Goal: Obtain resource: Obtain resource

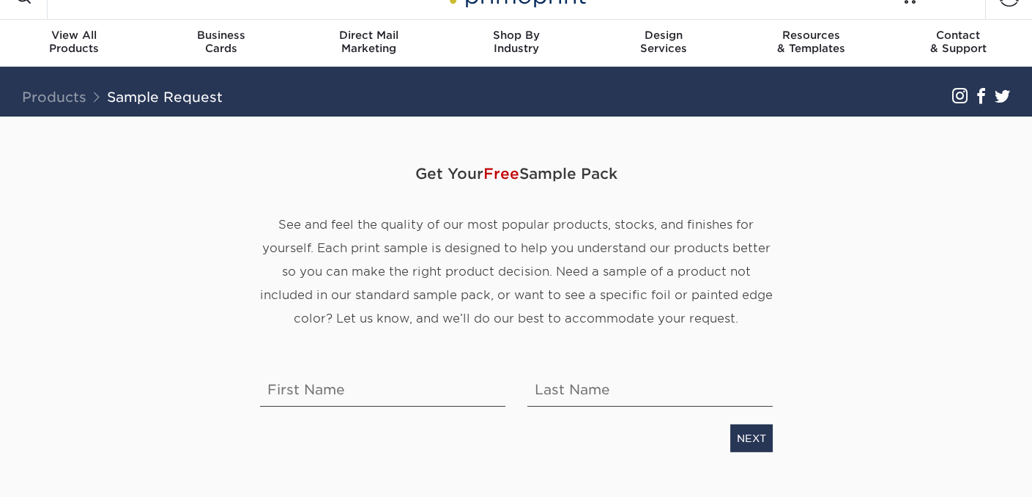
scroll to position [73, 0]
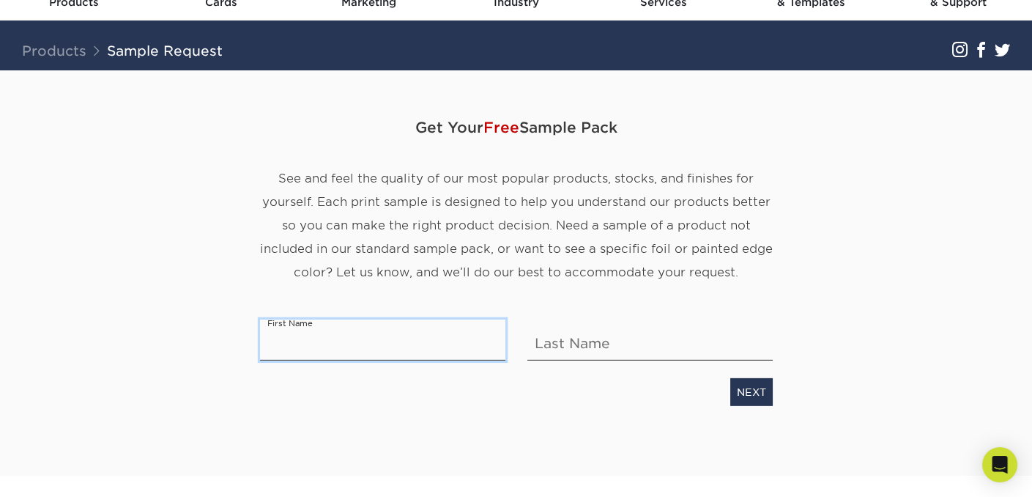
click at [315, 350] on input "text" at bounding box center [382, 339] width 245 height 41
type input "BARBRA"
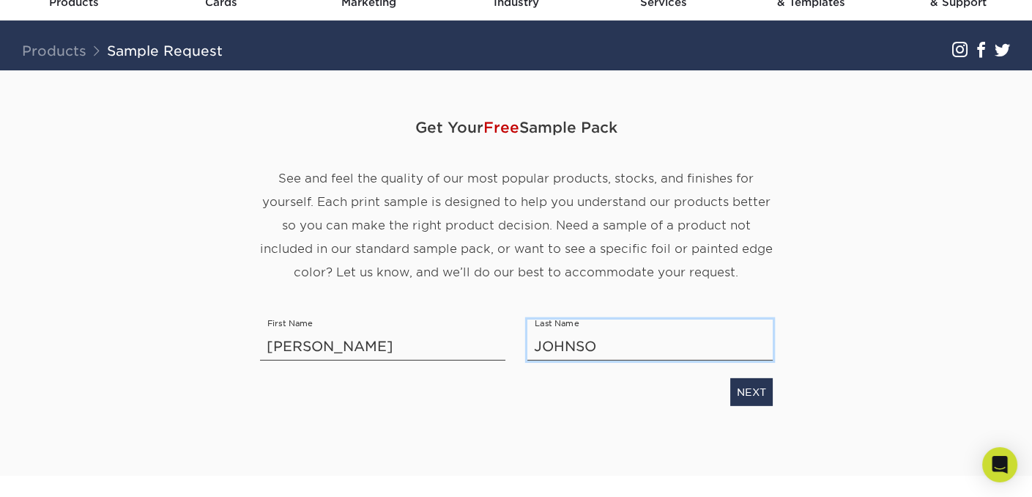
type input "JOHNSON"
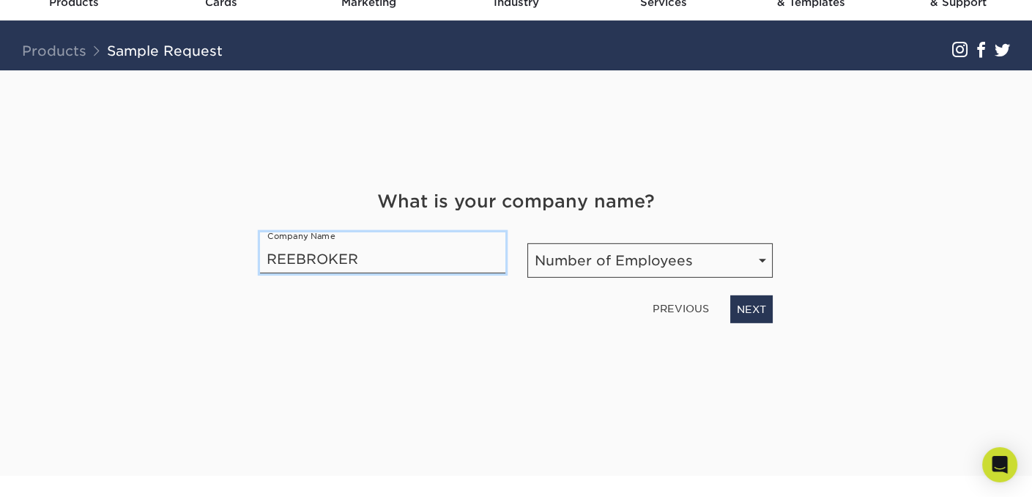
type input "REEBROKER"
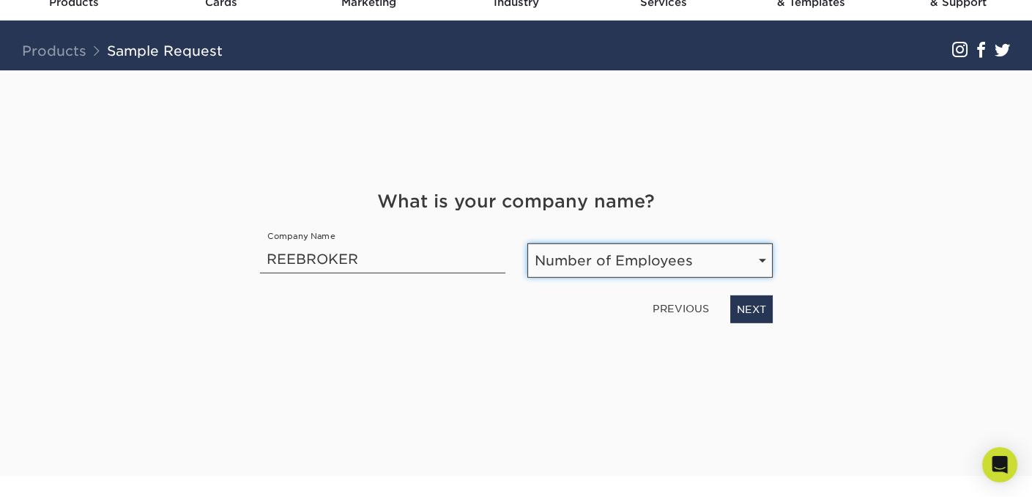
click at [605, 267] on select "Number of Employees Self-employed 1-10 employees 11-50 employees 51-200 employe…" at bounding box center [650, 260] width 245 height 34
select select "11-50"
click at [528, 243] on select "Number of Employees Self-employed 1-10 employees 11-50 employees 51-200 employe…" at bounding box center [650, 260] width 245 height 34
click at [755, 311] on link "NEXT" at bounding box center [751, 309] width 42 height 28
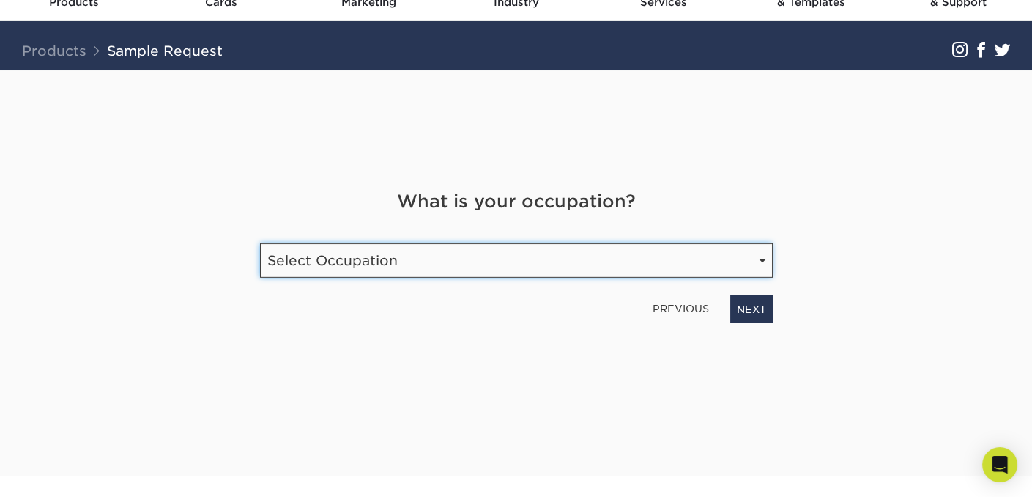
click at [404, 274] on select "Select Occupation Agency Automotive Blogger Cleaning Services Construction Educ…" at bounding box center [516, 260] width 513 height 34
select select "Real Estate"
click at [260, 243] on select "Select Occupation Agency Automotive Blogger Cleaning Services Construction Educ…" at bounding box center [516, 260] width 513 height 34
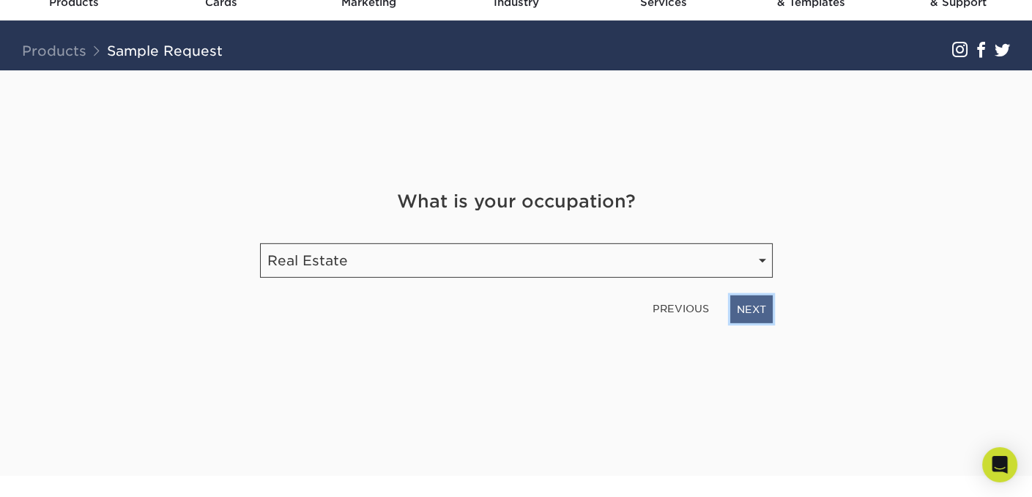
click at [751, 300] on link "NEXT" at bounding box center [751, 309] width 42 height 28
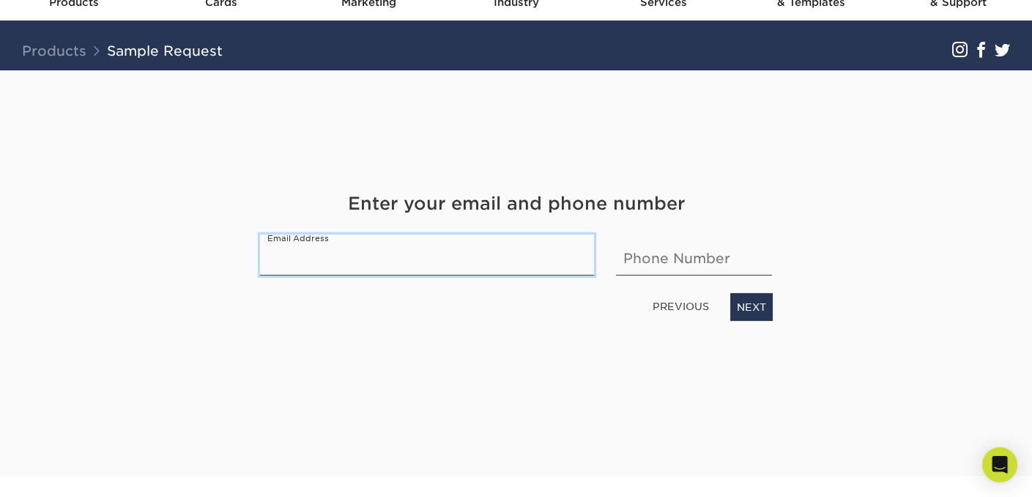
click at [511, 268] on input "email" at bounding box center [427, 254] width 335 height 41
type input "BARBRAHASHOMES@GMAIL.COM"
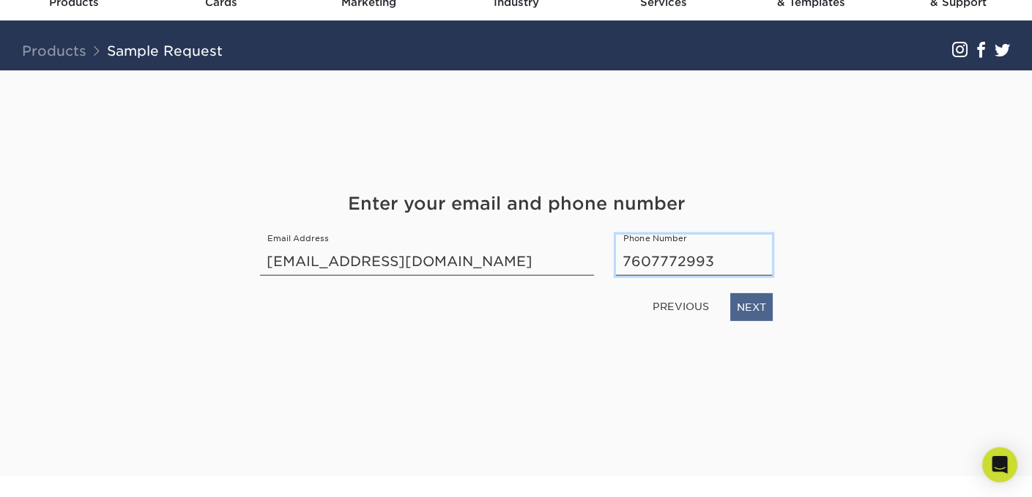
type input "7607772993"
click at [751, 306] on link "NEXT" at bounding box center [751, 306] width 42 height 28
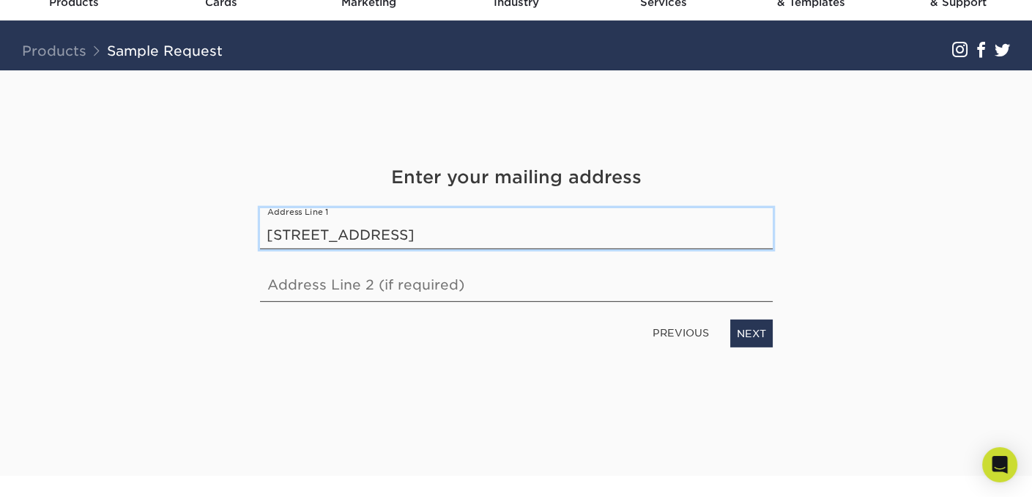
type input "78830 LA PALMA DRIVE"
click link "NEXT" at bounding box center [751, 333] width 42 height 28
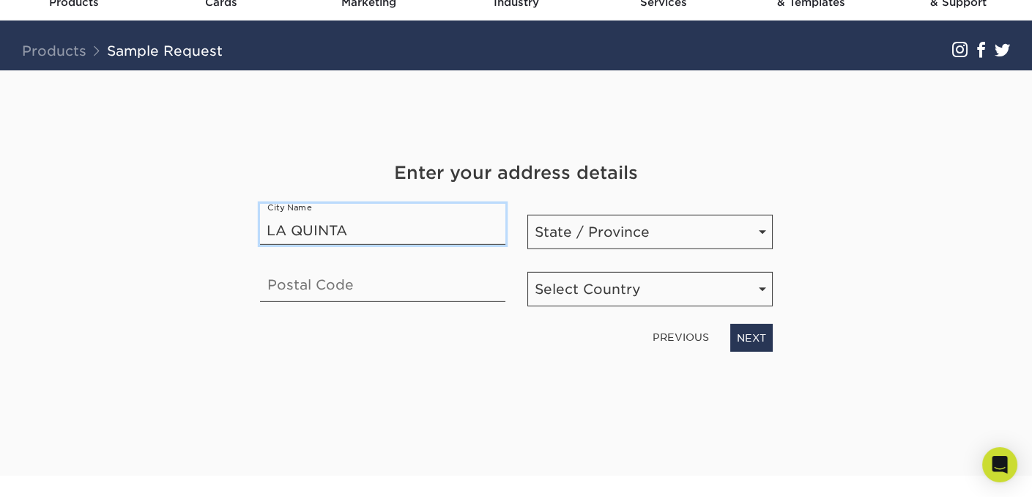
type input "LA QUINTA"
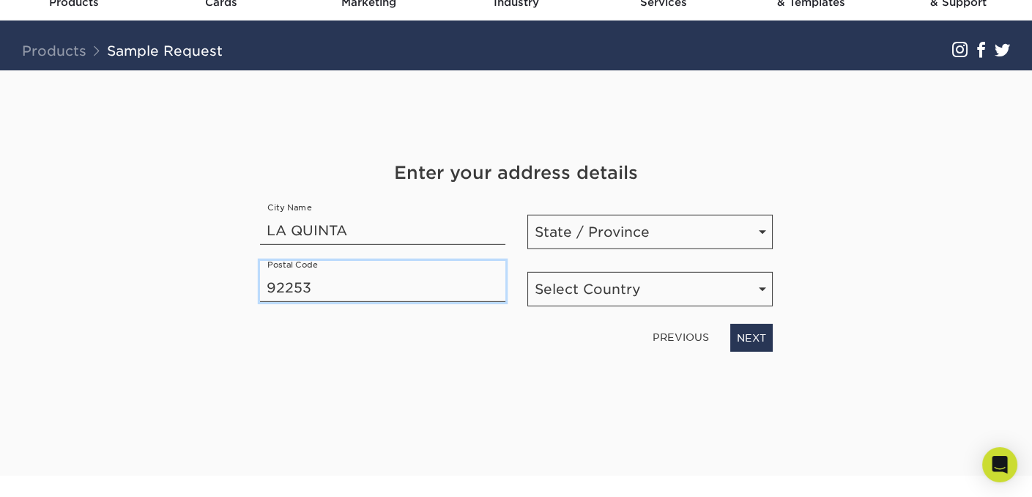
type input "92253"
click at [560, 221] on select "State / Province Alabama Alaska Arizona Arkansas California Colorado Connecticu…" at bounding box center [650, 231] width 245 height 34
select select "CA"
click at [528, 215] on select "State / Province Alabama Alaska Arizona Arkansas California Colorado Connecticu…" at bounding box center [650, 231] width 245 height 34
click at [615, 286] on select "Select Country United States Canada" at bounding box center [650, 288] width 245 height 34
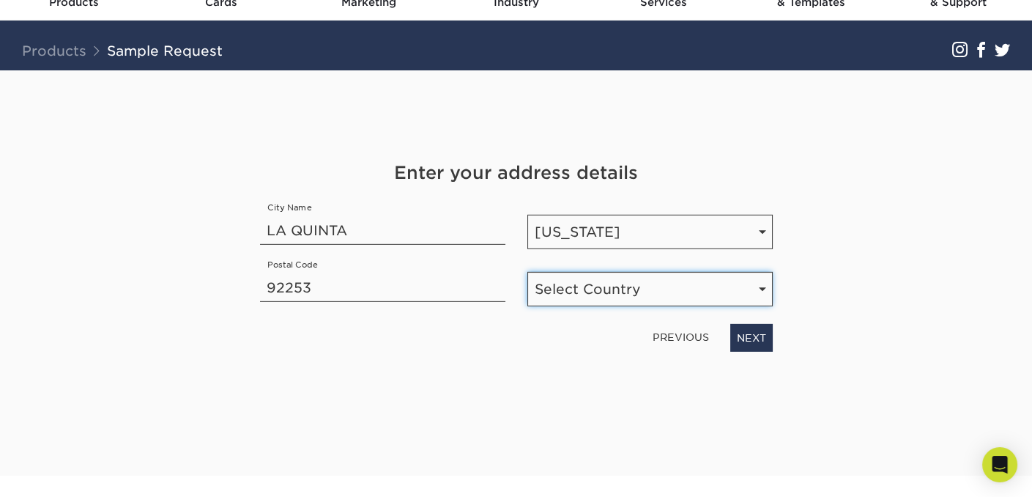
select select "US"
click at [528, 271] on select "Select Country United States Canada" at bounding box center [650, 288] width 245 height 34
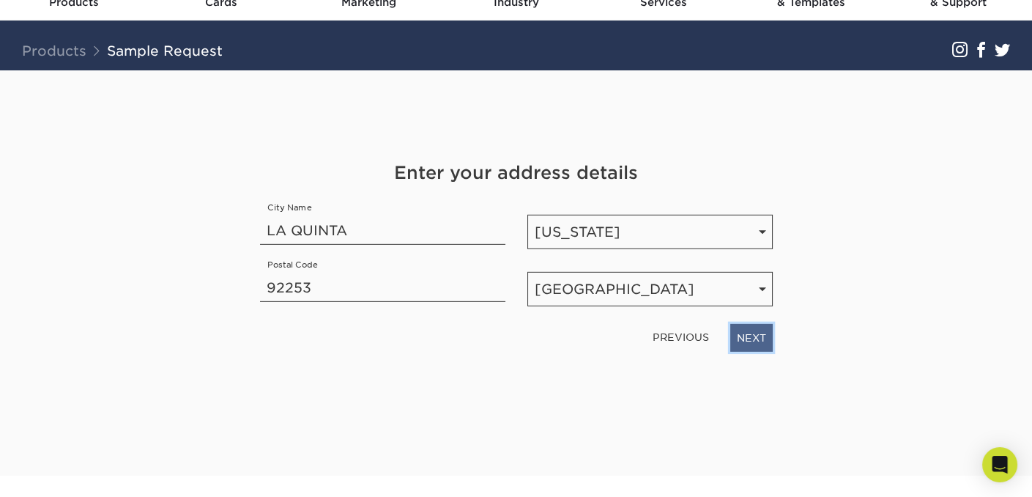
click at [752, 330] on link "NEXT" at bounding box center [751, 337] width 42 height 28
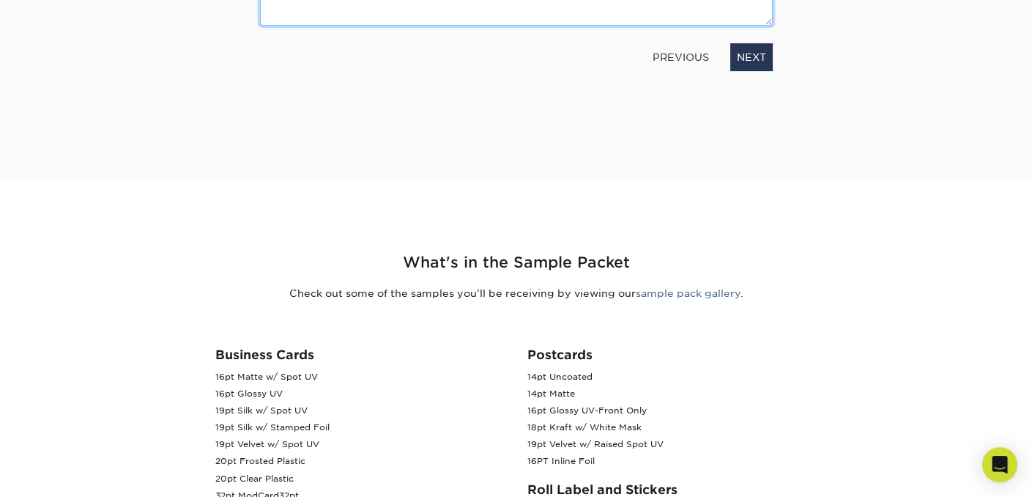
scroll to position [147, 0]
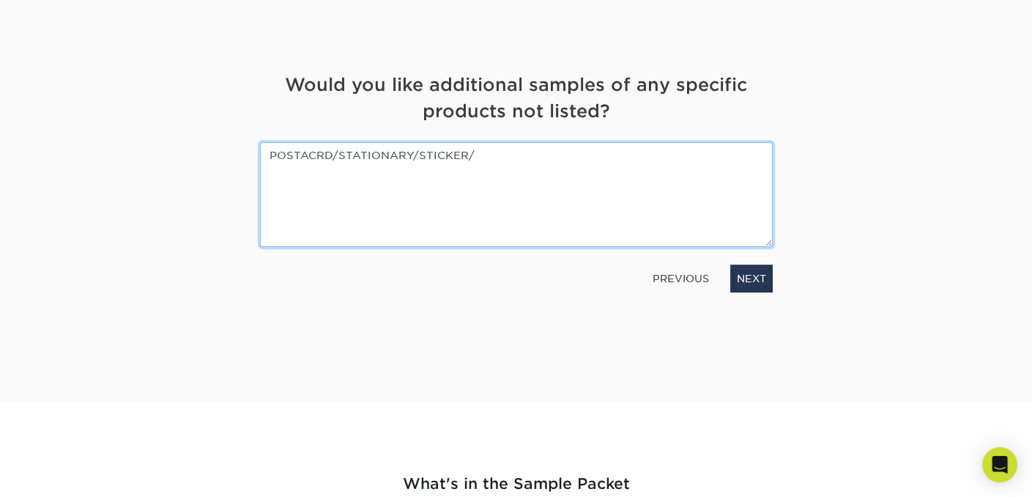
click at [263, 154] on textarea "POSTACRD/STATIONARY/STICKER/" at bounding box center [516, 194] width 513 height 105
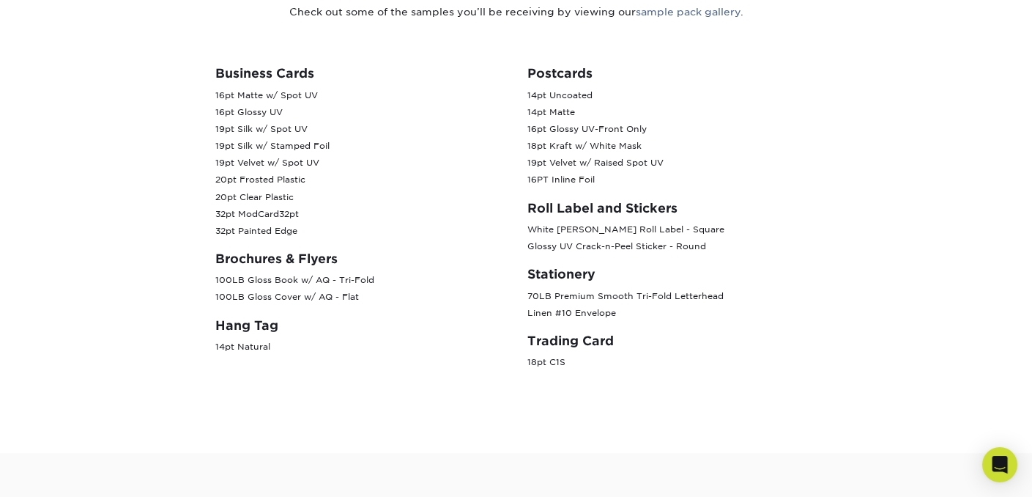
scroll to position [220, 0]
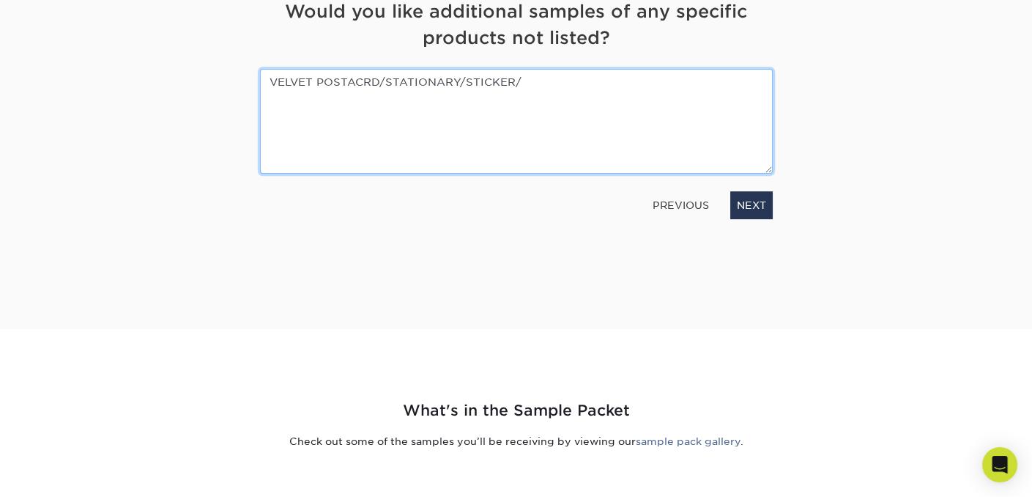
click at [384, 82] on textarea "VELVET POSTACRD/STATIONARY/STICKER/" at bounding box center [516, 121] width 513 height 105
click at [575, 81] on textarea "VELVET POSTACRD/LINEN STATIONARY/STICKER/" at bounding box center [516, 121] width 513 height 105
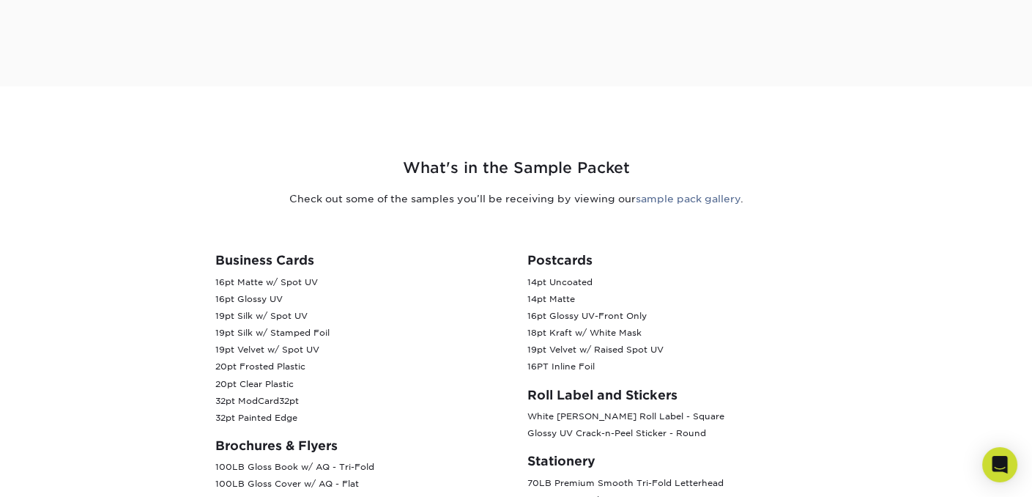
scroll to position [147, 0]
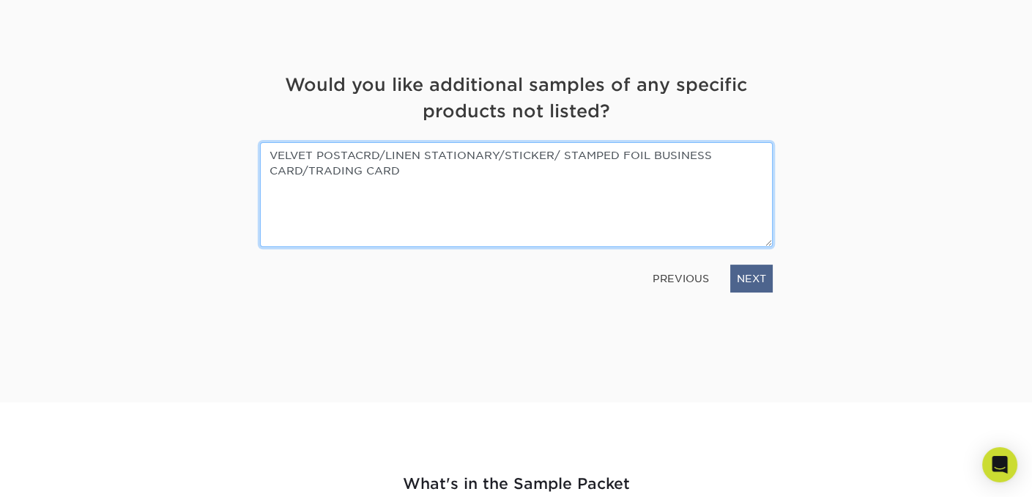
type textarea "VELVET POSTACRD/LINEN STATIONARY/STICKER/ STAMPED FOIL BUSINESS CARD/TRADING CA…"
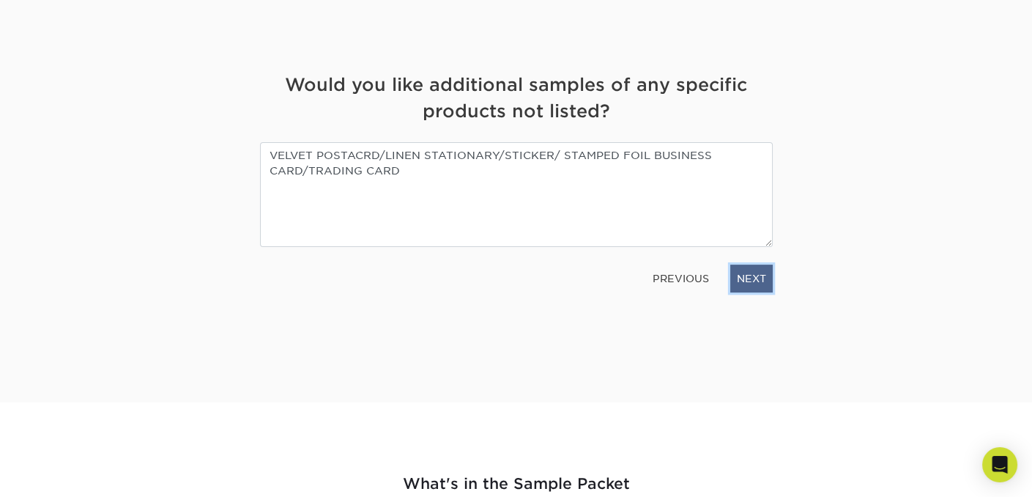
click at [758, 276] on link "NEXT" at bounding box center [751, 278] width 42 height 28
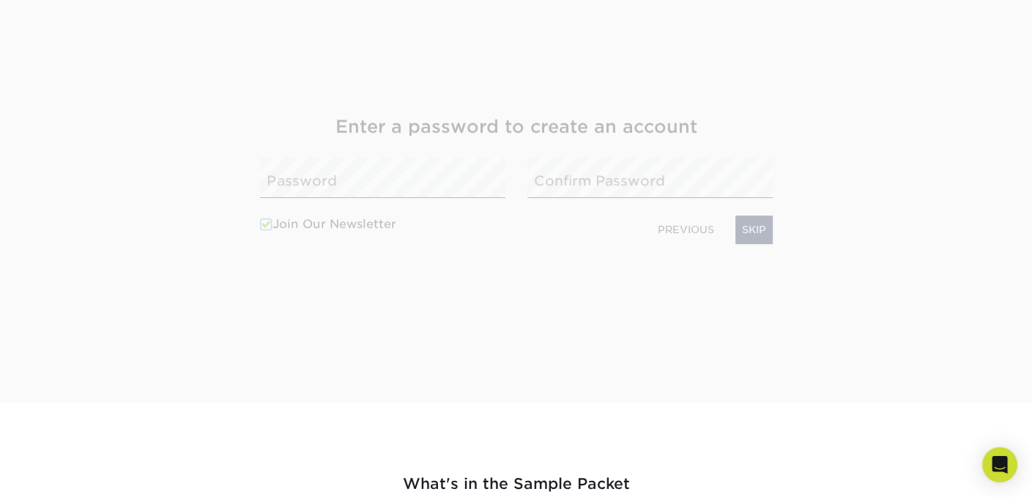
scroll to position [188, 0]
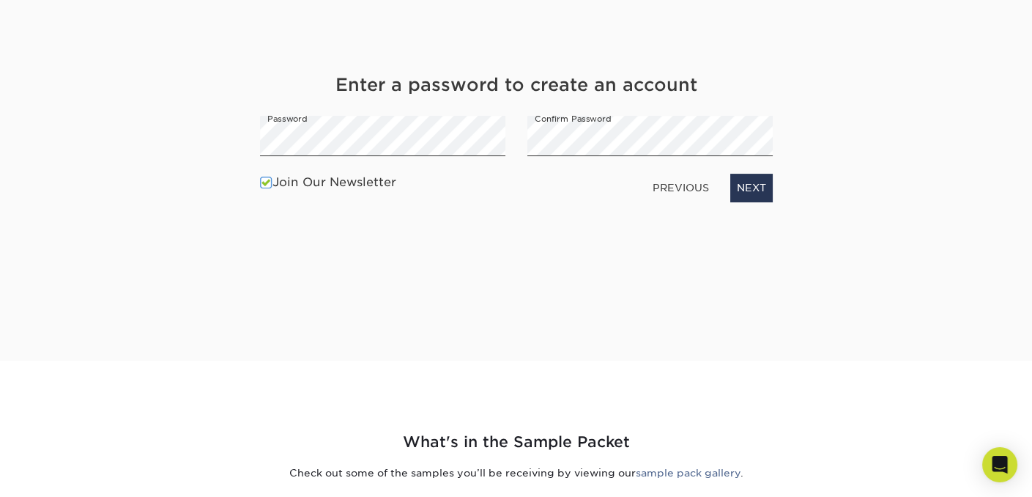
click at [260, 183] on span at bounding box center [266, 183] width 12 height 14
click at [0, 0] on input "Join Our Newsletter" at bounding box center [0, 0] width 0 height 0
click at [743, 188] on link "NEXT" at bounding box center [751, 188] width 42 height 28
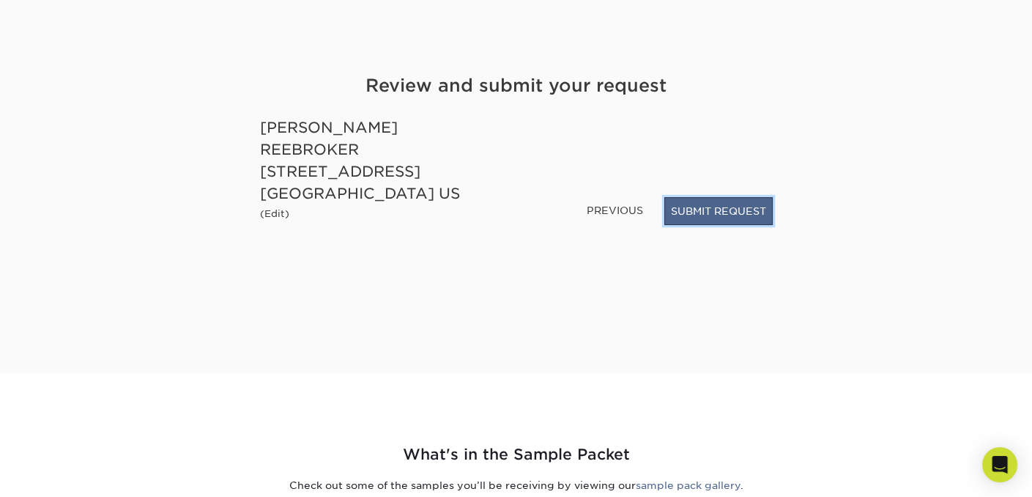
click at [725, 210] on button "SUBMIT REQUEST" at bounding box center [719, 211] width 108 height 28
